Goal: Task Accomplishment & Management: Use online tool/utility

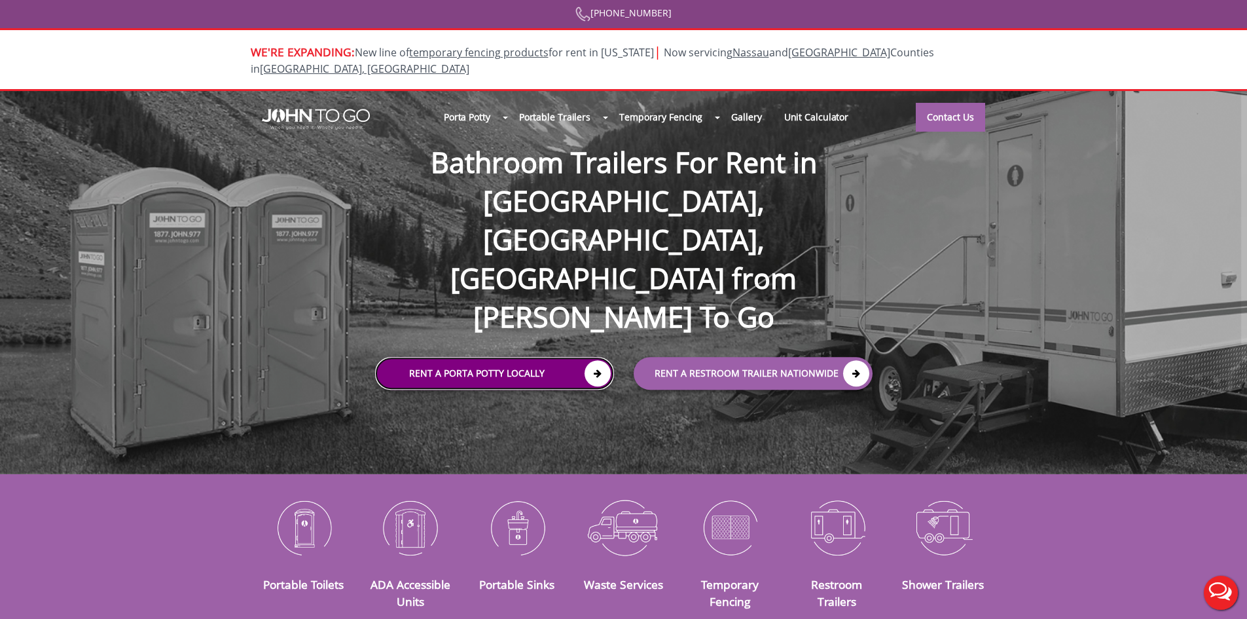
click at [599, 361] on icon at bounding box center [598, 374] width 26 height 26
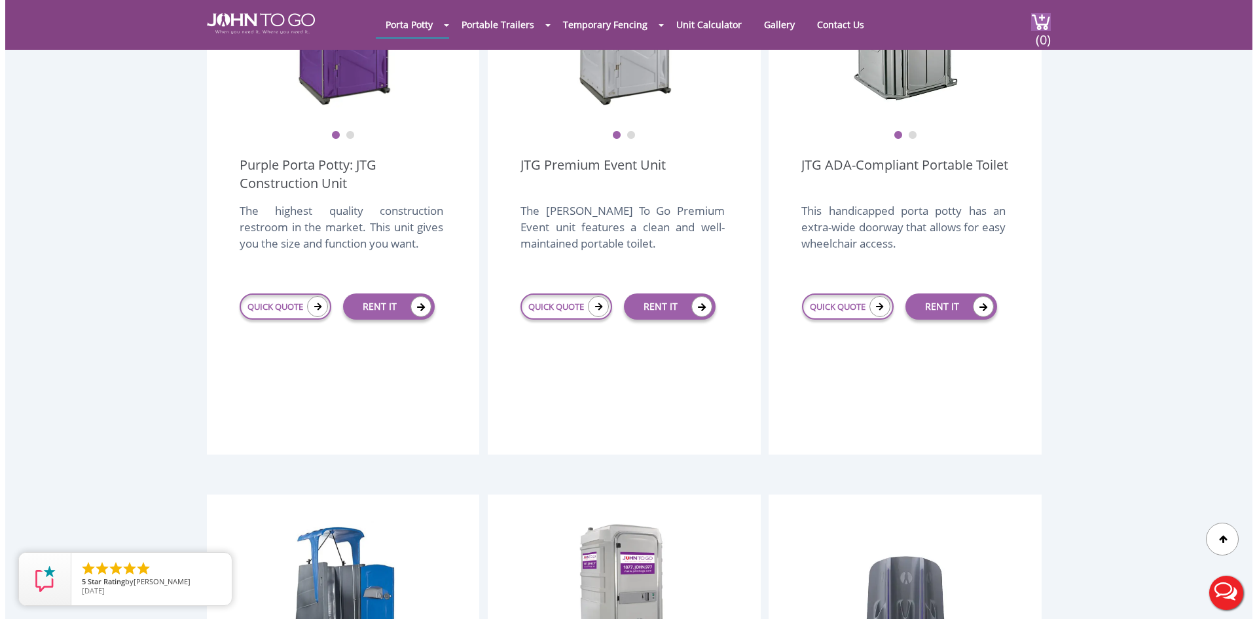
scroll to position [393, 0]
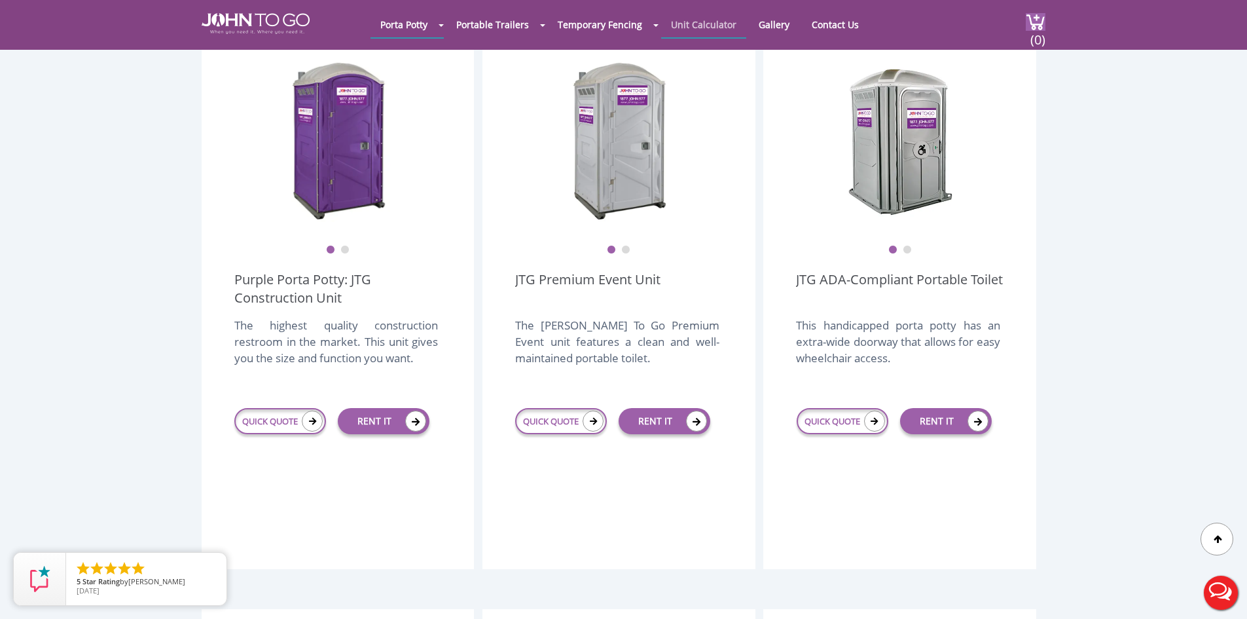
click at [713, 36] on link "Unit Calculator" at bounding box center [703, 25] width 85 height 26
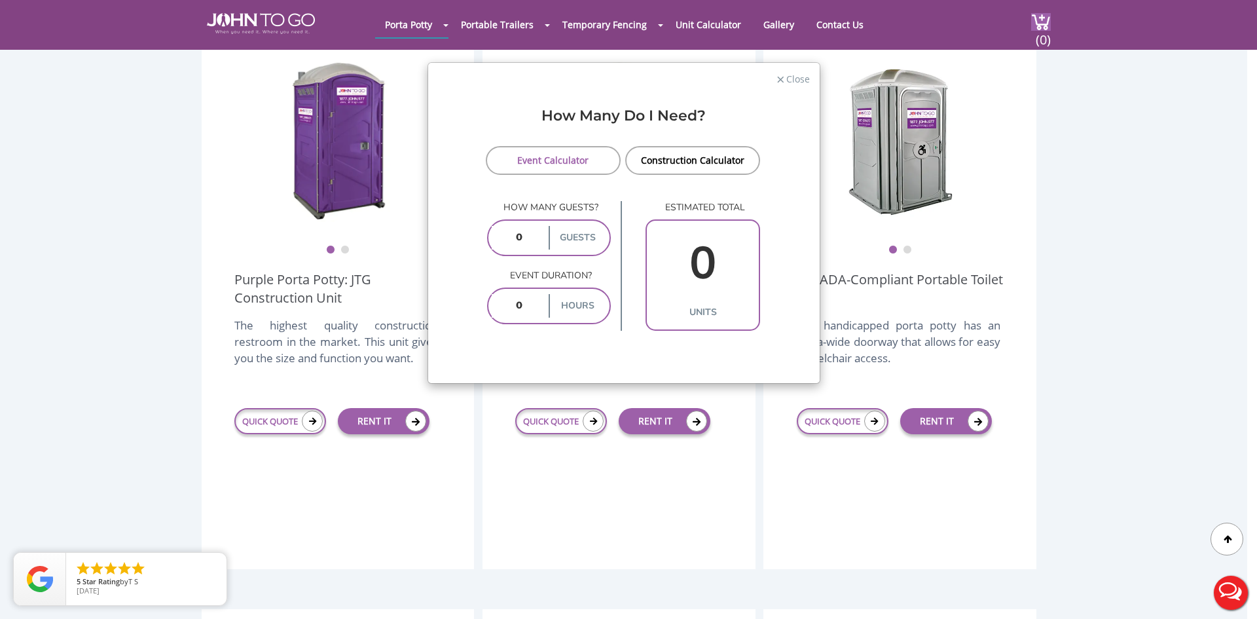
drag, startPoint x: 529, startPoint y: 242, endPoint x: 458, endPoint y: 249, distance: 71.0
click at [507, 243] on input "number" at bounding box center [519, 238] width 54 height 24
type input "100"
click at [520, 302] on input "number" at bounding box center [519, 306] width 54 height 24
type input "8"
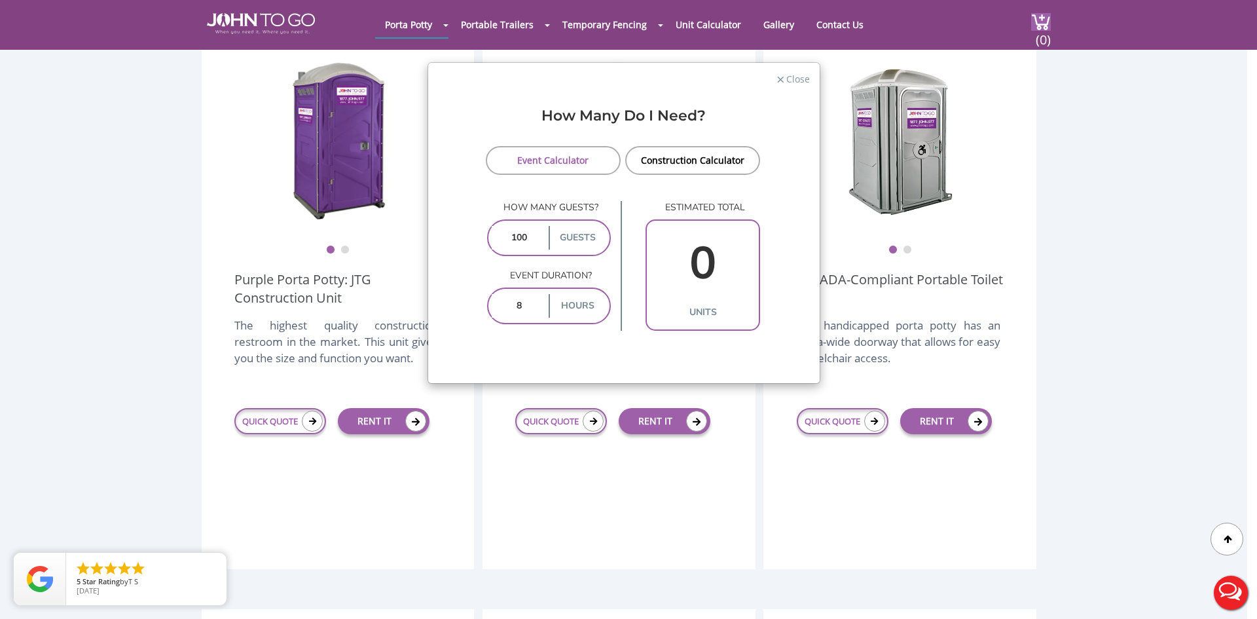
type input "3"
drag, startPoint x: 530, startPoint y: 289, endPoint x: 497, endPoint y: 302, distance: 34.9
click at [497, 302] on div "8 hours" at bounding box center [549, 305] width 124 height 37
drag, startPoint x: 535, startPoint y: 303, endPoint x: 464, endPoint y: 314, distance: 71.5
click at [464, 314] on form "Event Calculator Construction Calculator How many guests? 100 guests Event dura…" at bounding box center [624, 238] width 372 height 185
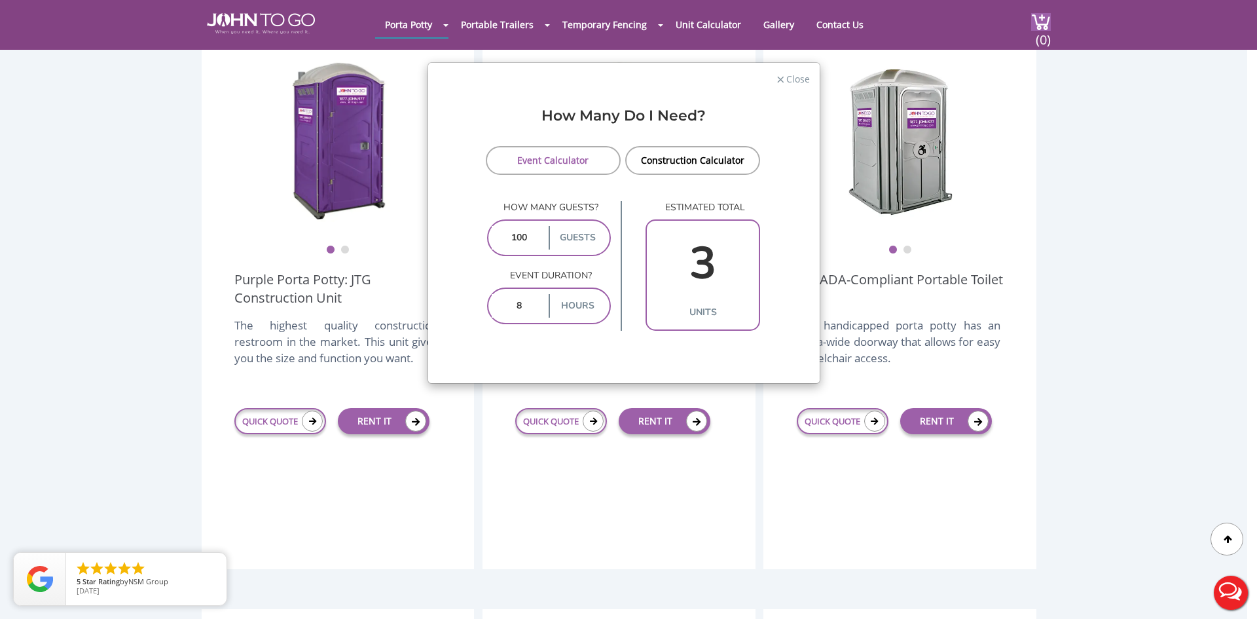
type input "4"
type input "2"
type input "4"
